Goal: Information Seeking & Learning: Find contact information

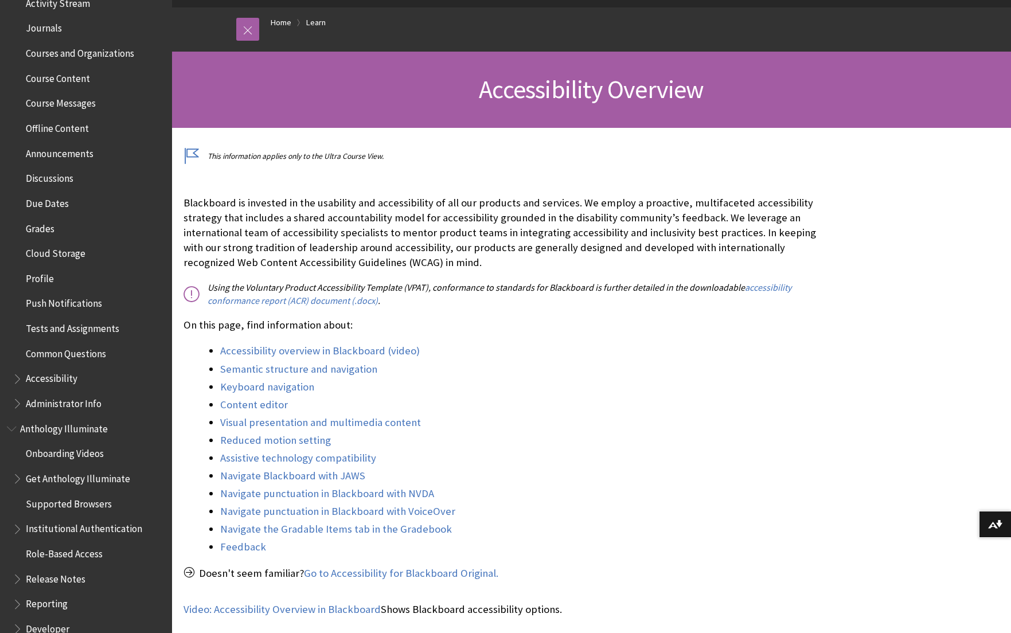
scroll to position [323, 0]
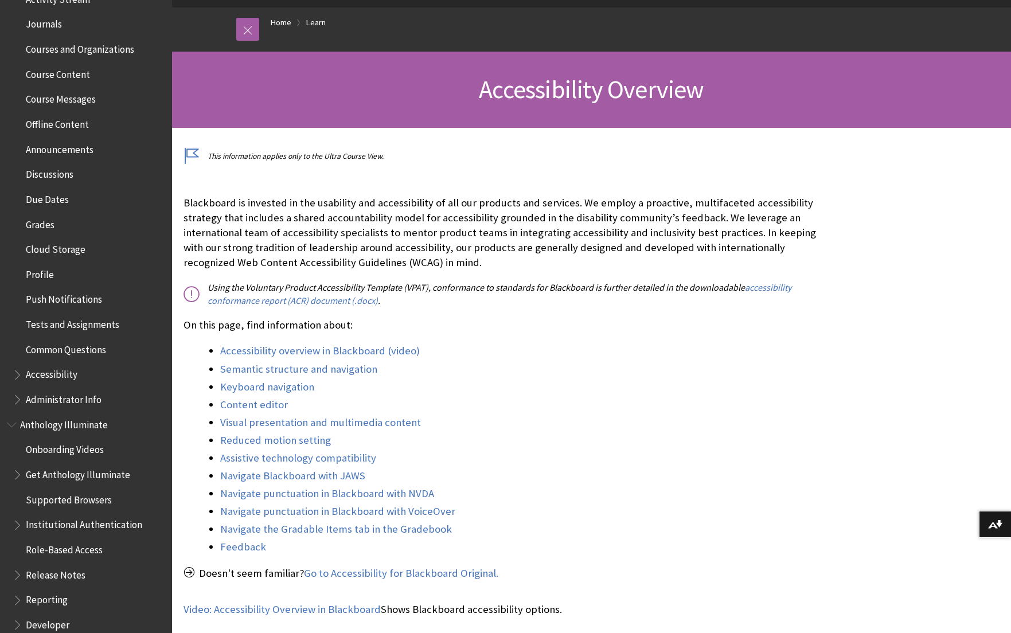
click at [69, 348] on span "Common Questions" at bounding box center [66, 347] width 80 height 15
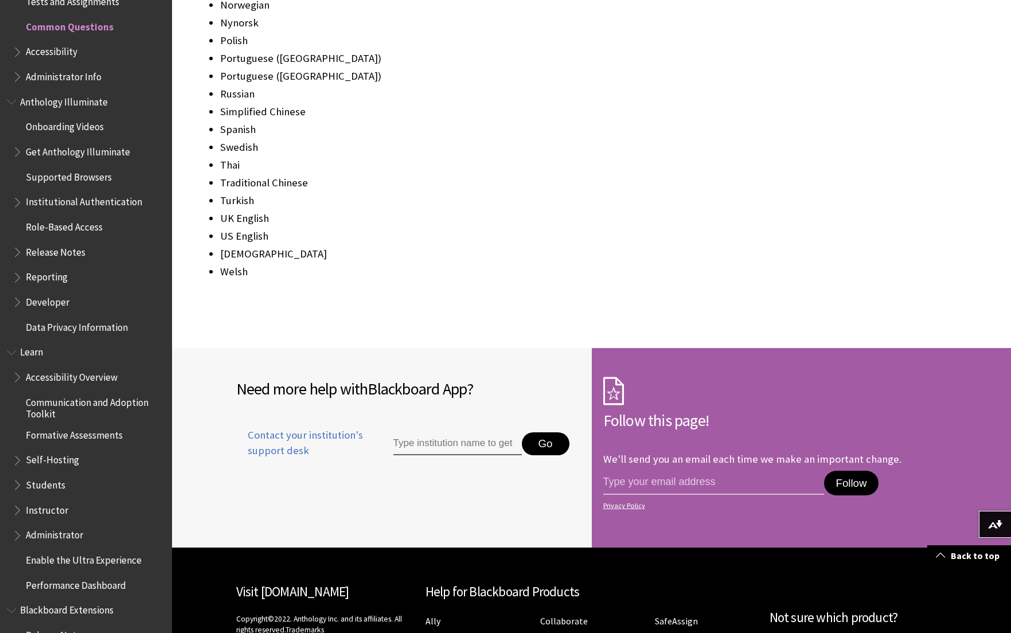
scroll to position [1624, 0]
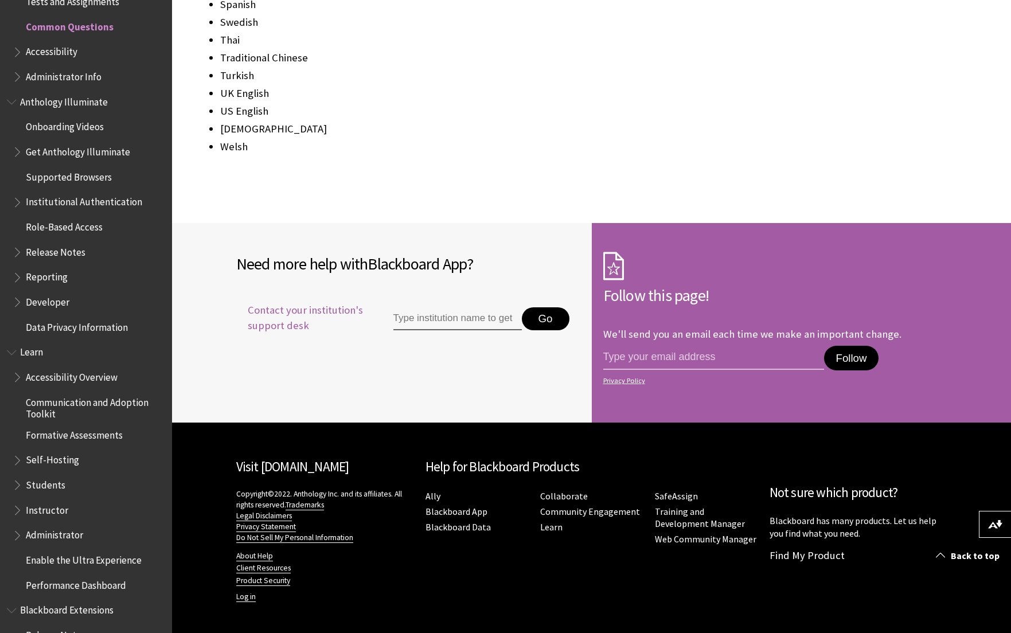
click at [274, 311] on span "Contact your institution's support desk" at bounding box center [301, 318] width 131 height 30
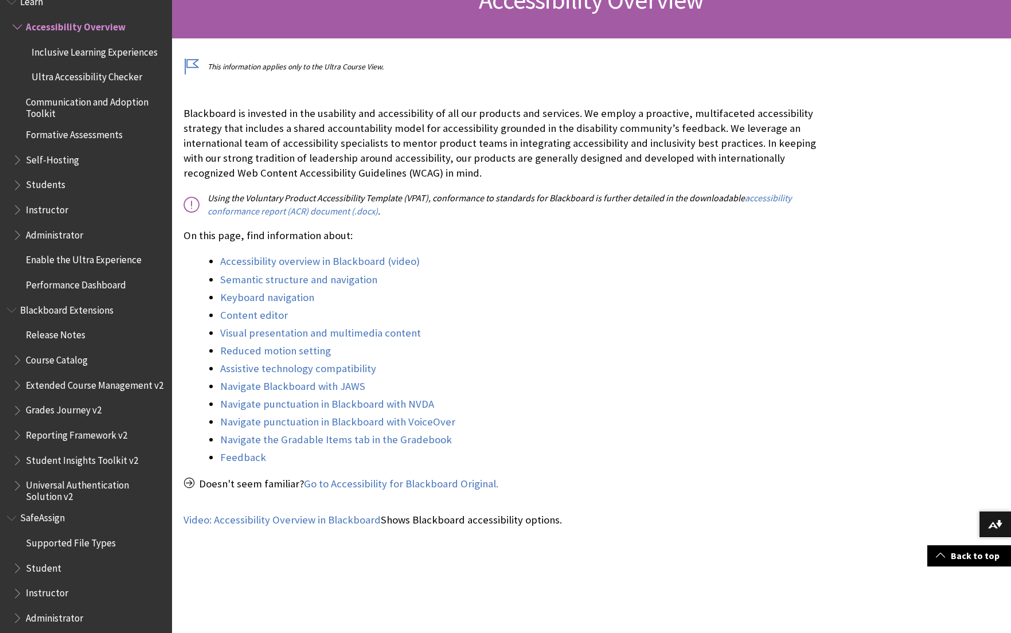
scroll to position [1004, 0]
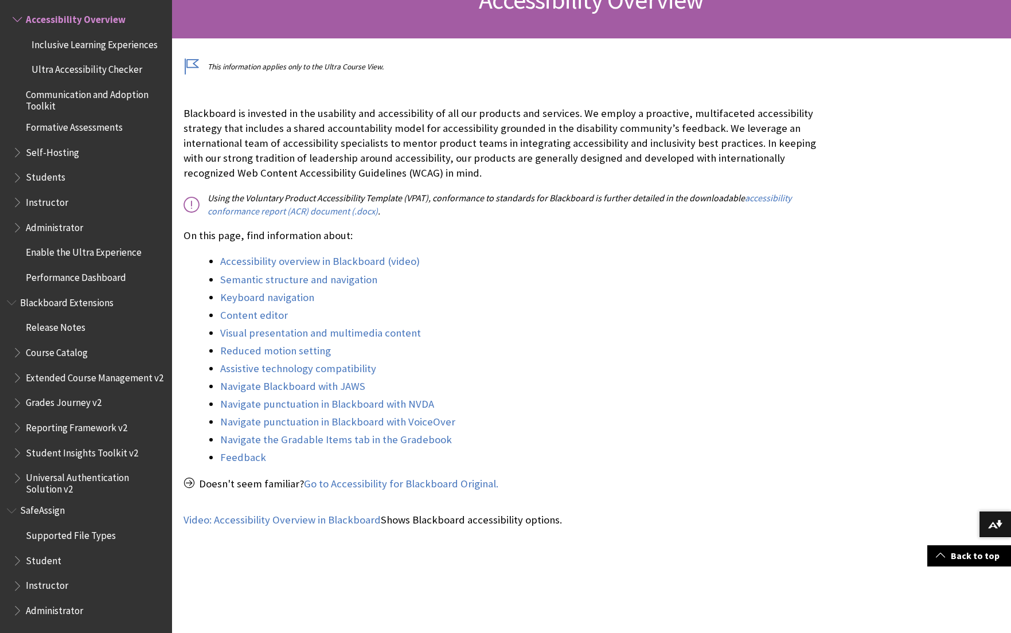
click at [18, 587] on span "Book outline for Blackboard SafeAssign" at bounding box center [19, 583] width 12 height 14
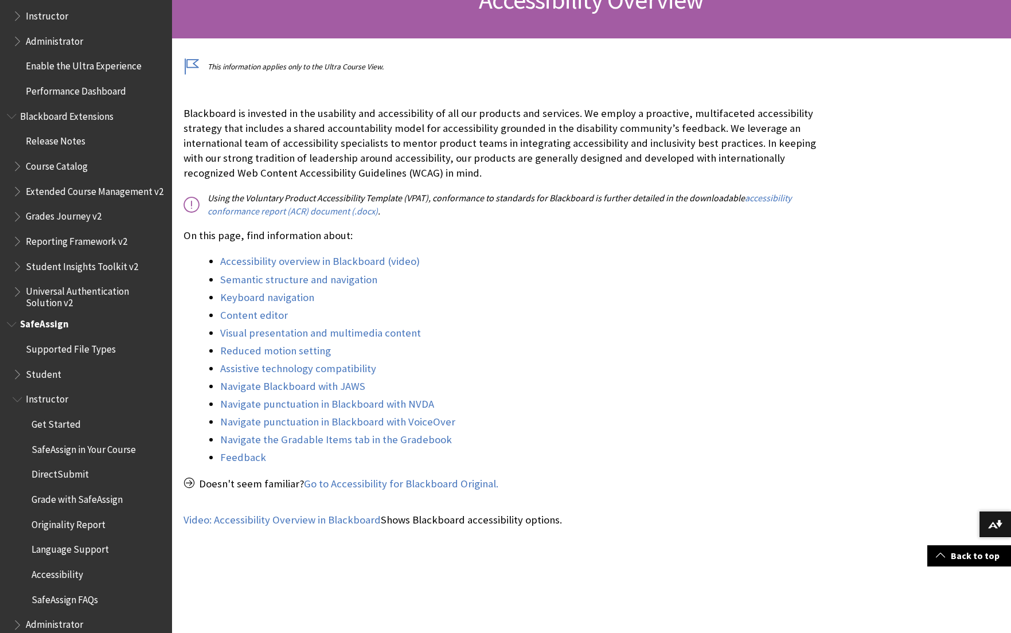
scroll to position [1204, 0]
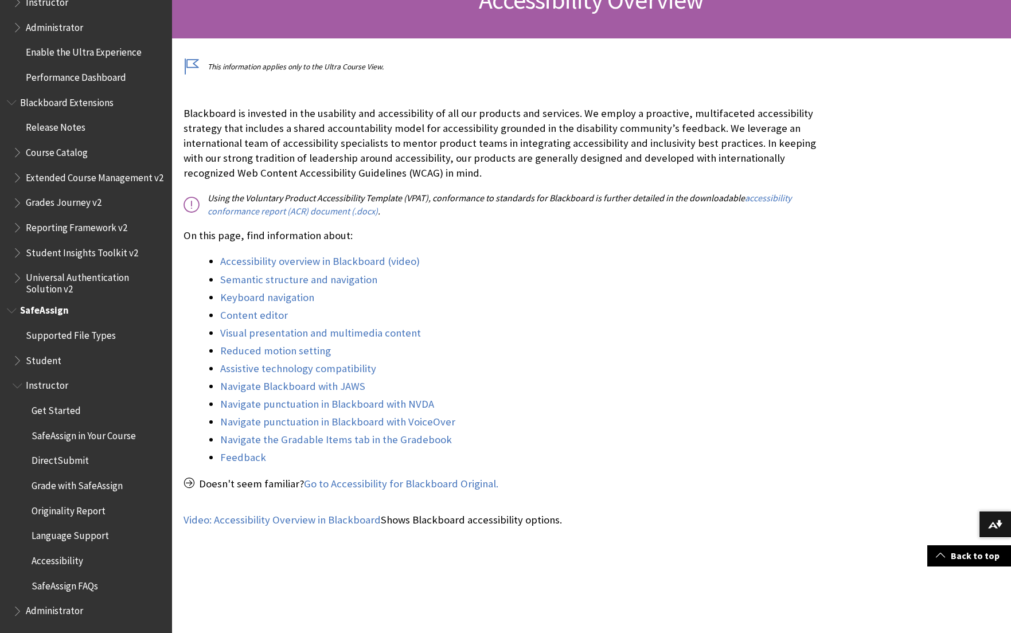
click at [49, 459] on span "DirectSubmit" at bounding box center [60, 458] width 57 height 15
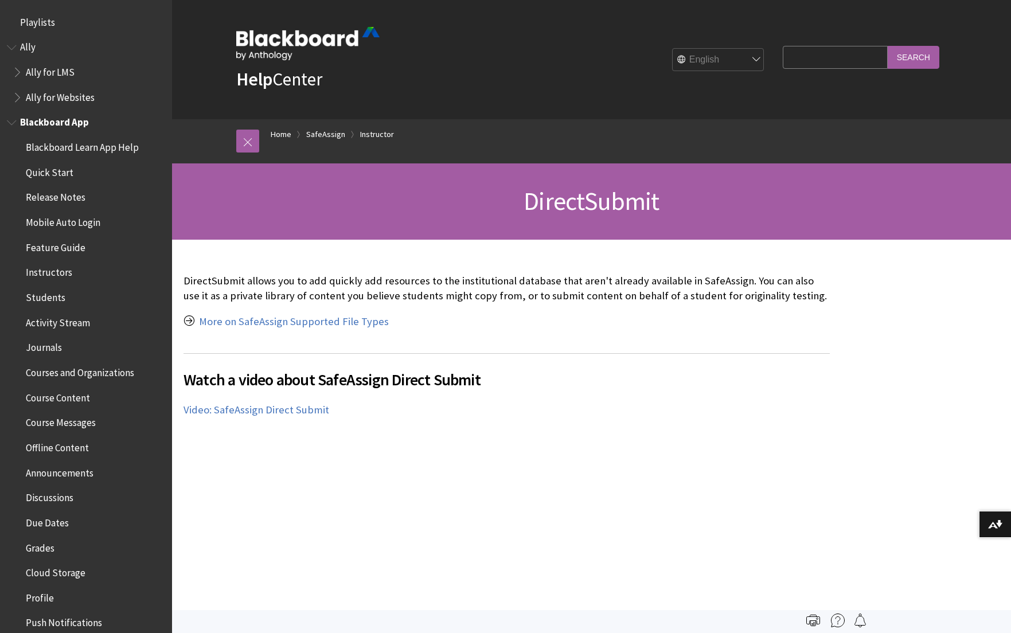
click at [10, 121] on span "Book outline for Blackboard App Help" at bounding box center [13, 120] width 12 height 14
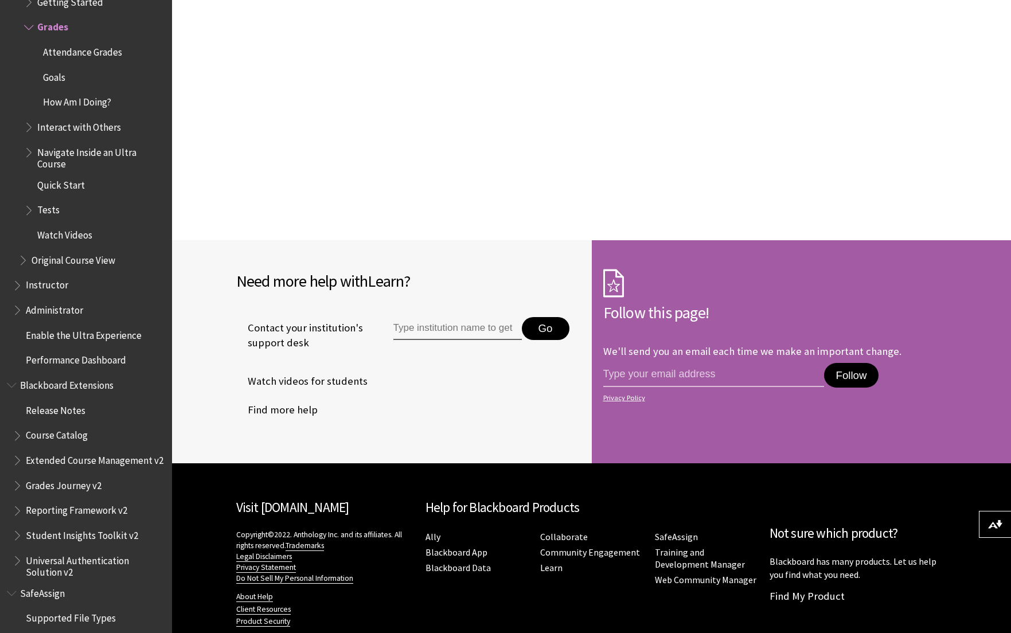
scroll to position [3880, 0]
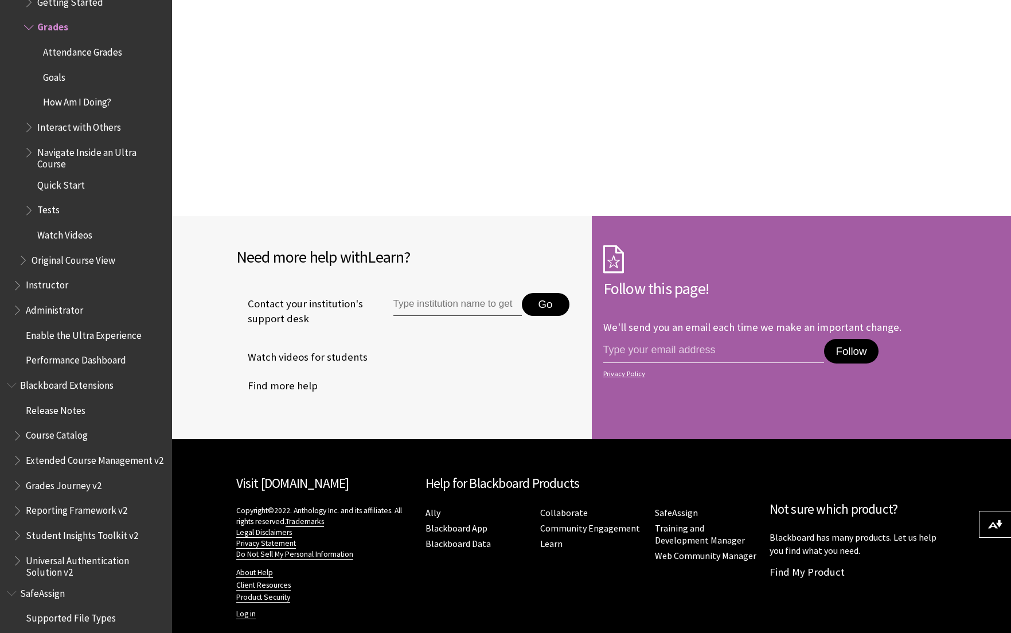
click at [455, 293] on input "Type institution name to get support" at bounding box center [457, 304] width 128 height 23
type input "aacp"
click at [548, 293] on button "Go" at bounding box center [546, 304] width 48 height 23
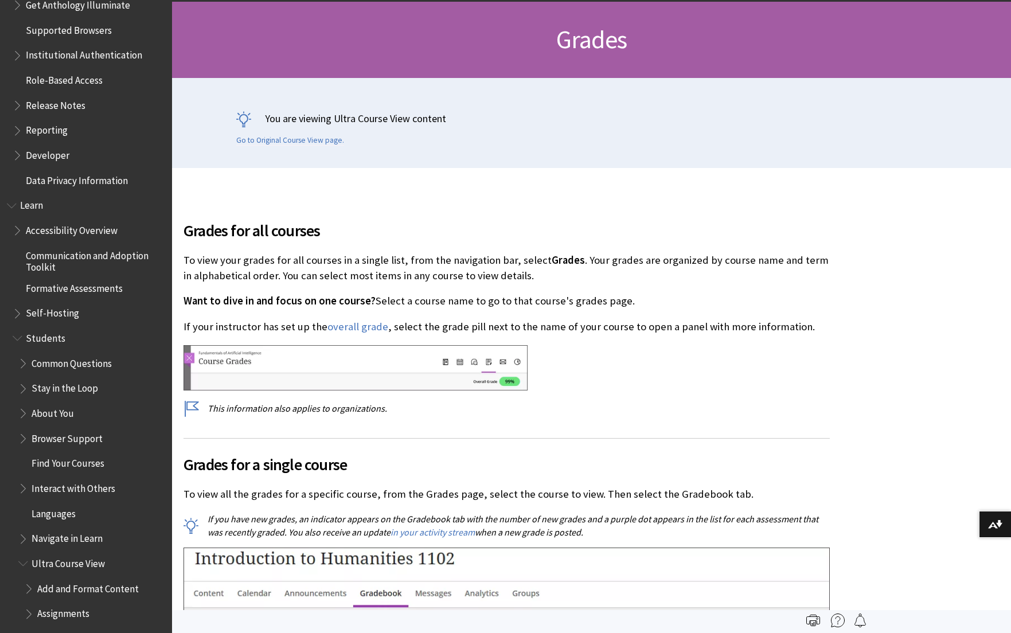
scroll to position [0, 0]
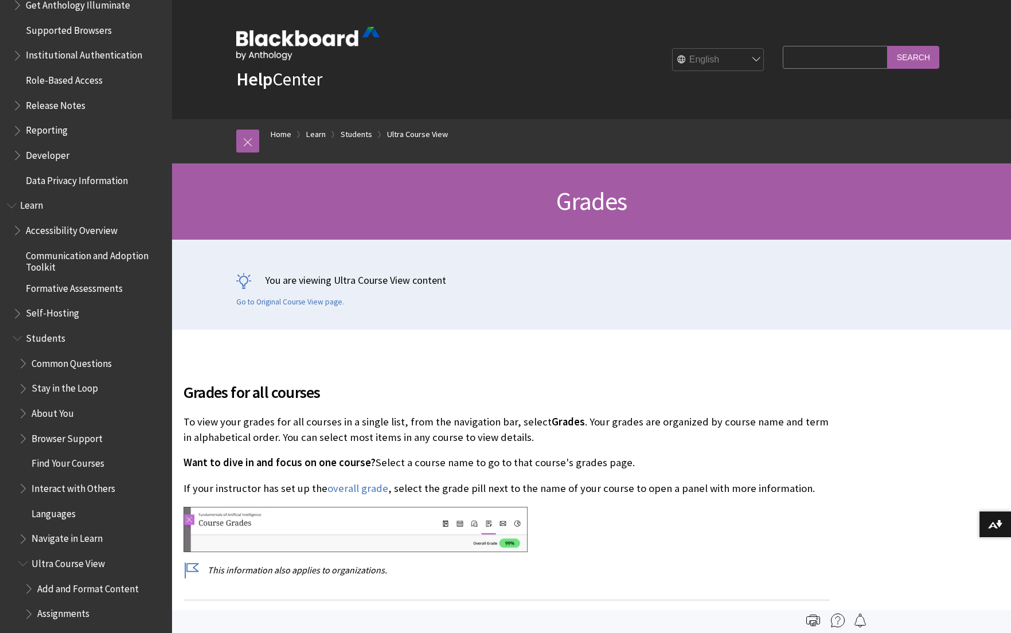
click at [826, 60] on input "Search Query" at bounding box center [835, 57] width 104 height 22
type input "customer service"
click at [888, 46] on input "Search" at bounding box center [914, 57] width 52 height 22
click at [926, 68] on div "Search Query customer service Search" at bounding box center [861, 57] width 156 height 22
click at [917, 58] on input "Search" at bounding box center [914, 57] width 52 height 22
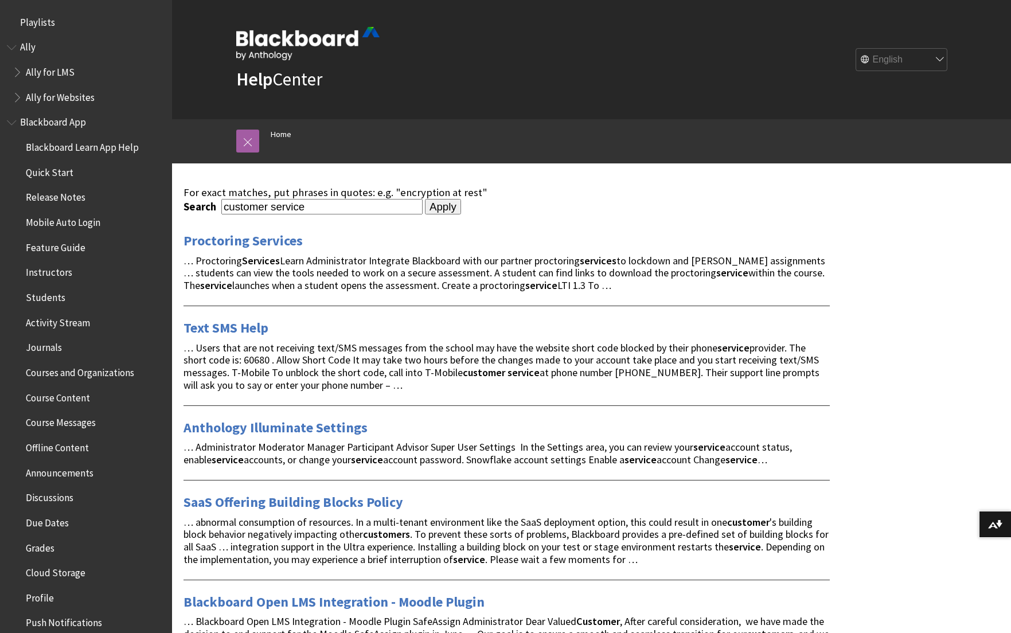
click at [11, 122] on span "Book outline for Blackboard App Help" at bounding box center [13, 120] width 12 height 14
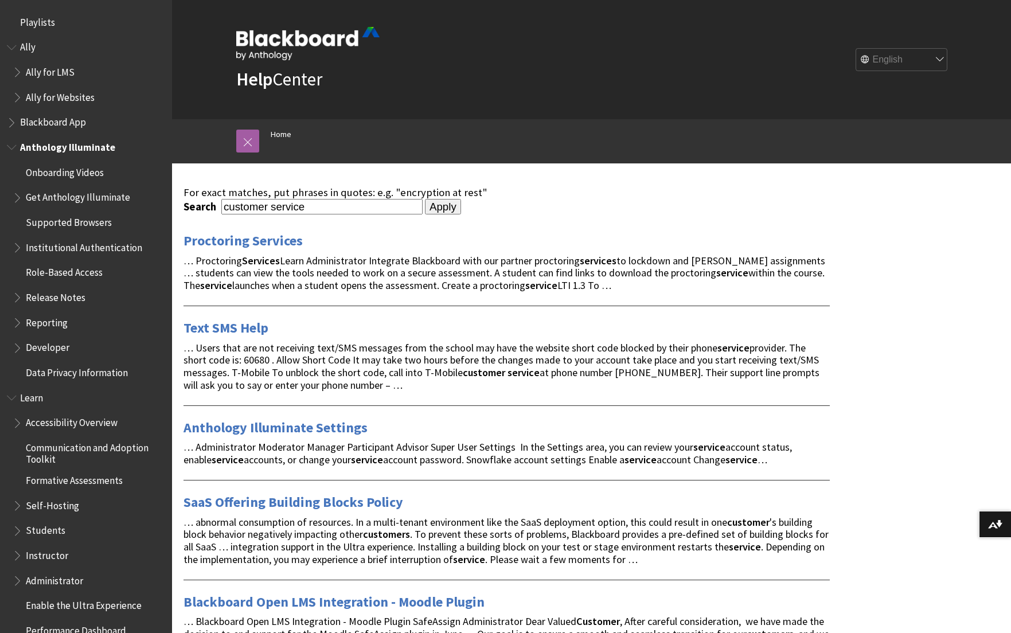
click at [15, 142] on span "Book outline for Anthology Illuminate" at bounding box center [13, 145] width 12 height 14
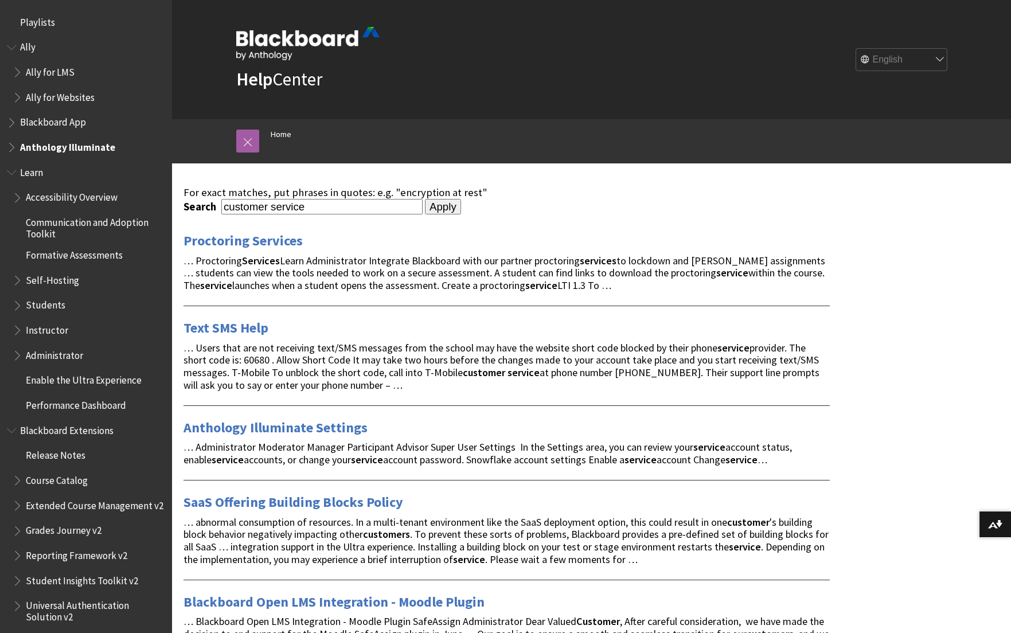
click at [10, 170] on span "Book outline for Blackboard Learn Help" at bounding box center [13, 170] width 12 height 14
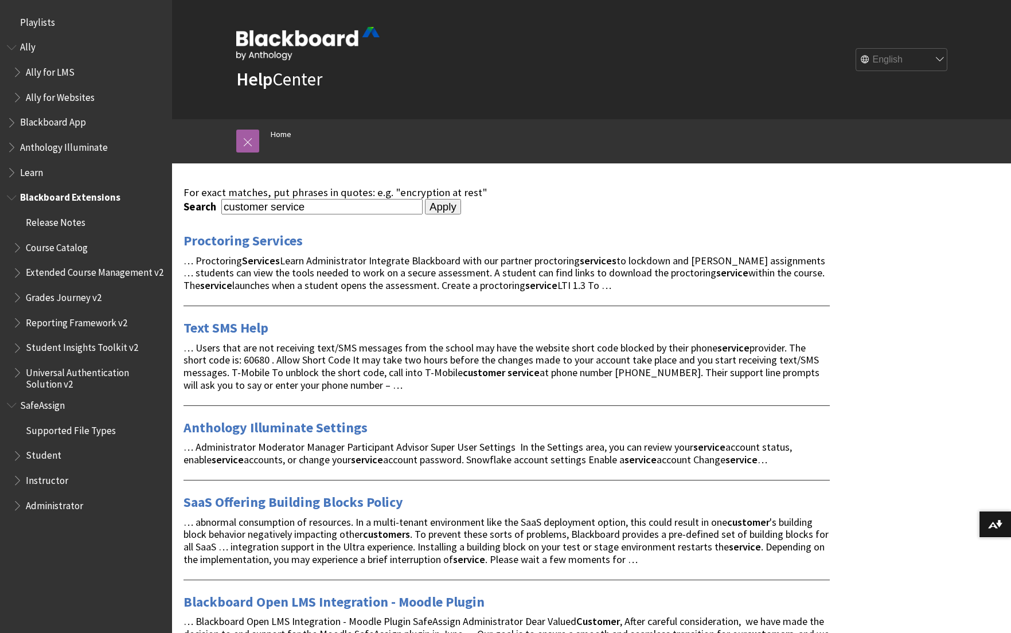
click at [11, 197] on span "Book outline for Blackboard Extensions" at bounding box center [13, 195] width 12 height 14
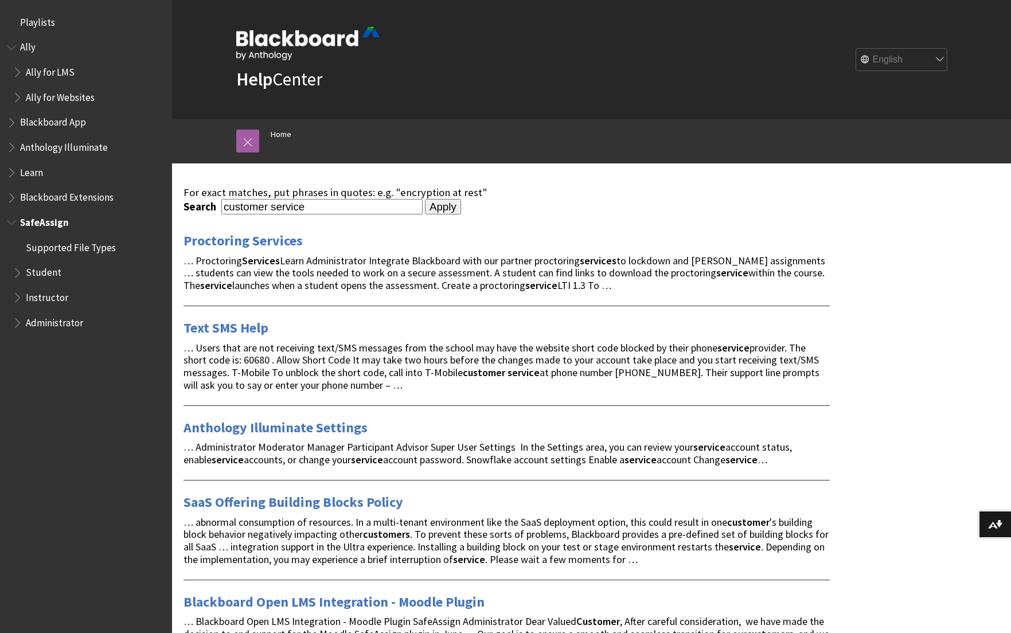
click at [12, 222] on span "Book outline for Blackboard SafeAssign" at bounding box center [13, 220] width 12 height 14
click at [35, 272] on span "Student" at bounding box center [44, 270] width 36 height 15
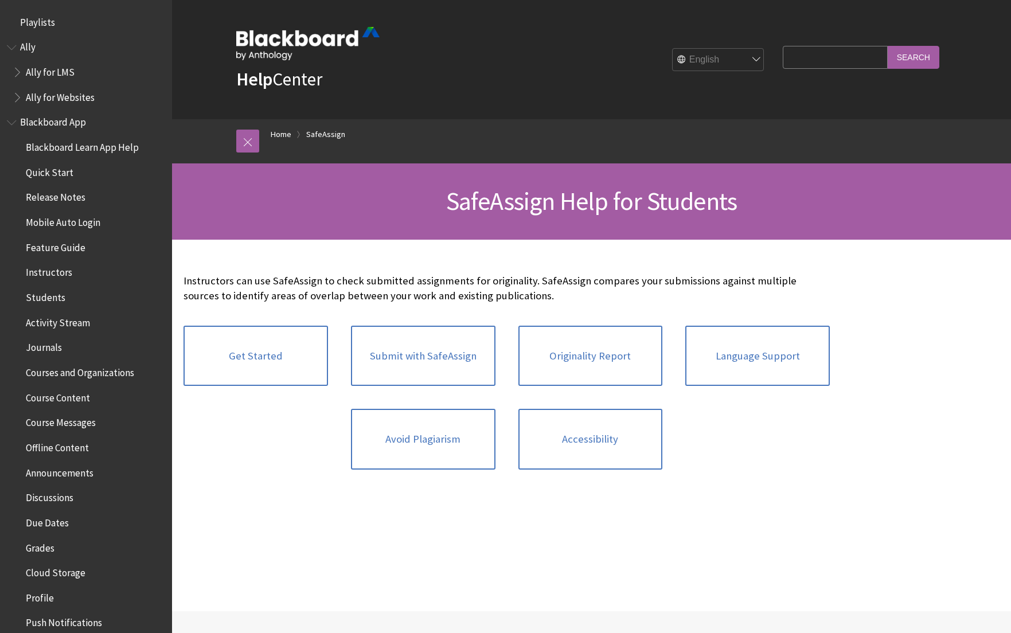
scroll to position [1104, 0]
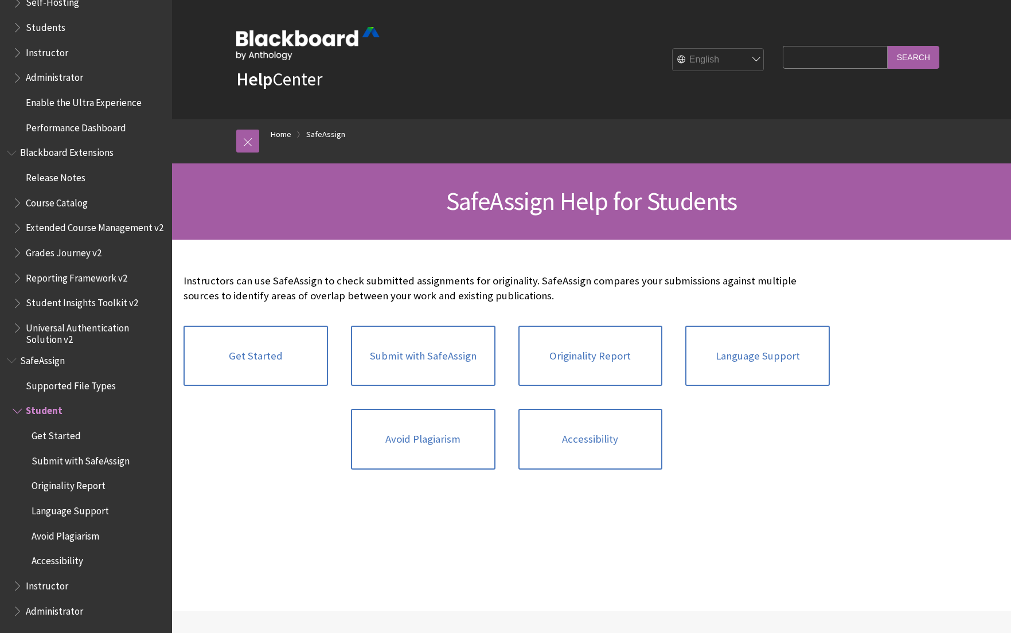
click at [37, 271] on span "Reporting Framework v2" at bounding box center [77, 275] width 102 height 15
